Goal: Information Seeking & Learning: Learn about a topic

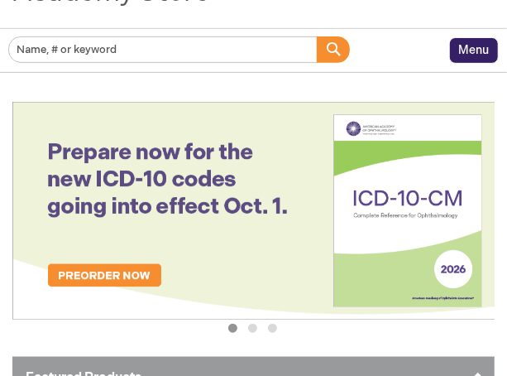
scroll to position [155, 0]
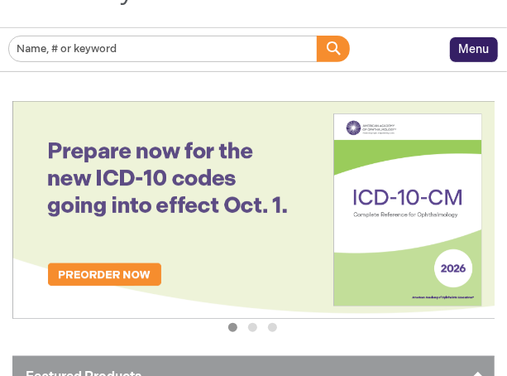
click at [482, 51] on span "Menu" at bounding box center [474, 49] width 31 height 14
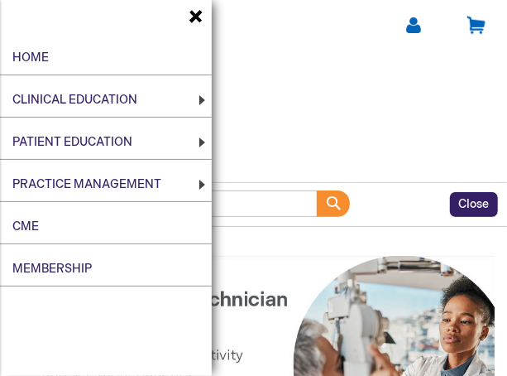
scroll to position [0, 0]
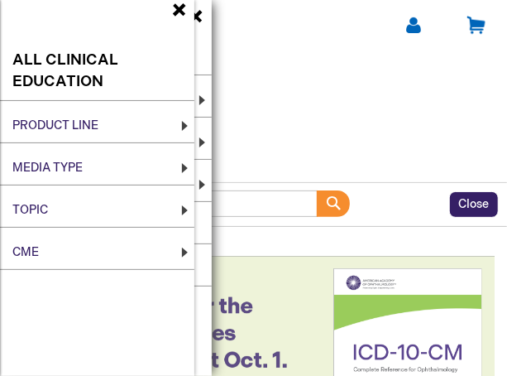
click at [184, 166] on li "Media Type Online Print Serial Publications Webinar eBook eBook + Print Online …" at bounding box center [97, 168] width 194 height 34
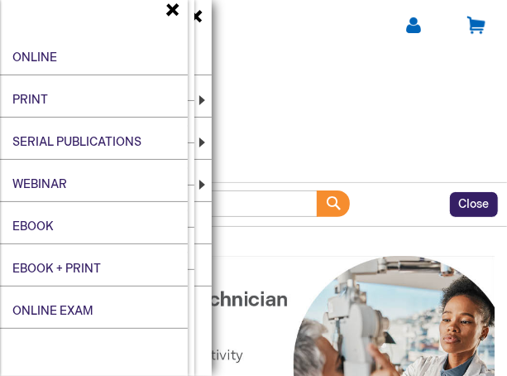
click at [44, 227] on span "eBook" at bounding box center [32, 226] width 41 height 14
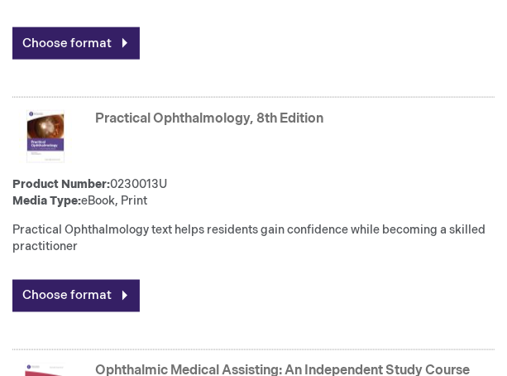
scroll to position [573, 0]
click at [206, 117] on link "Practical Ophthalmology, 8th Edition" at bounding box center [209, 119] width 228 height 16
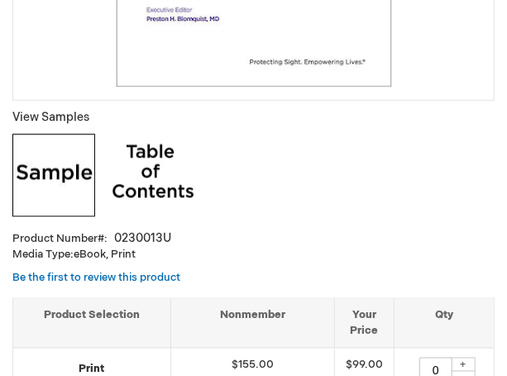
scroll to position [610, 0]
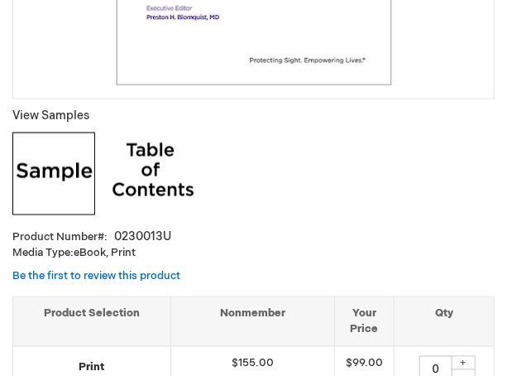
drag, startPoint x: 166, startPoint y: 180, endPoint x: 166, endPoint y: 166, distance: 14.1
click at [166, 180] on img at bounding box center [153, 173] width 83 height 83
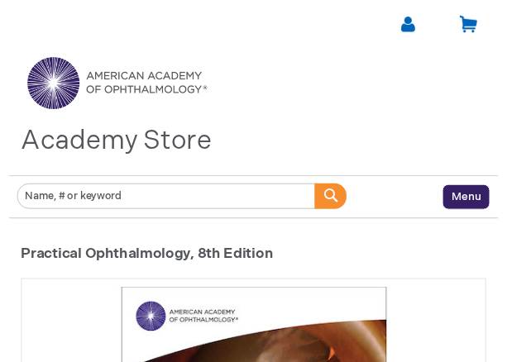
scroll to position [0, 0]
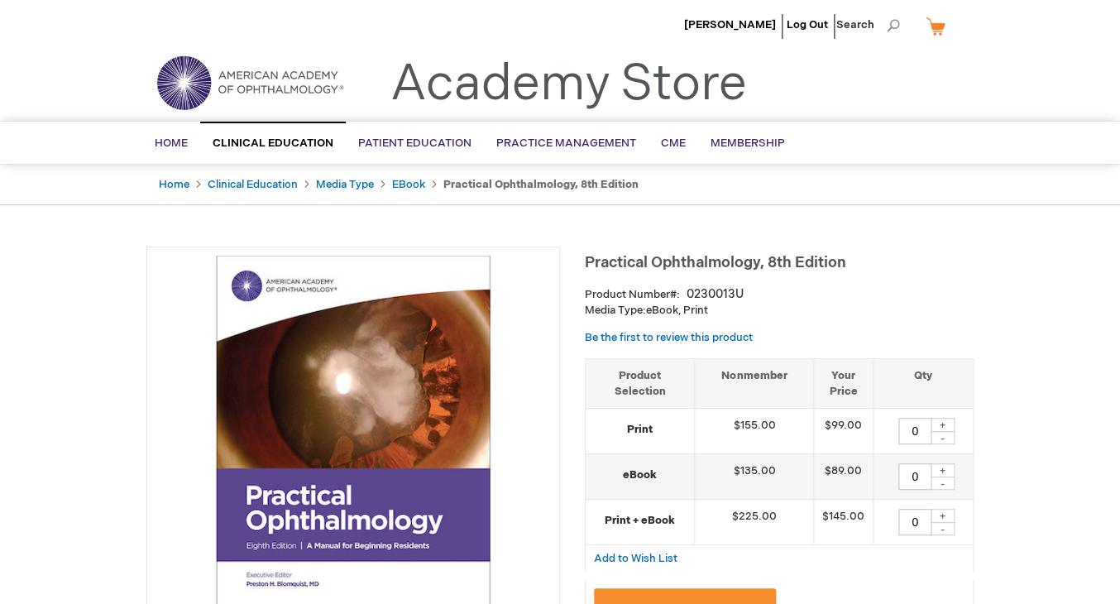
click at [317, 72] on img at bounding box center [250, 83] width 199 height 60
